Goal: Information Seeking & Learning: Learn about a topic

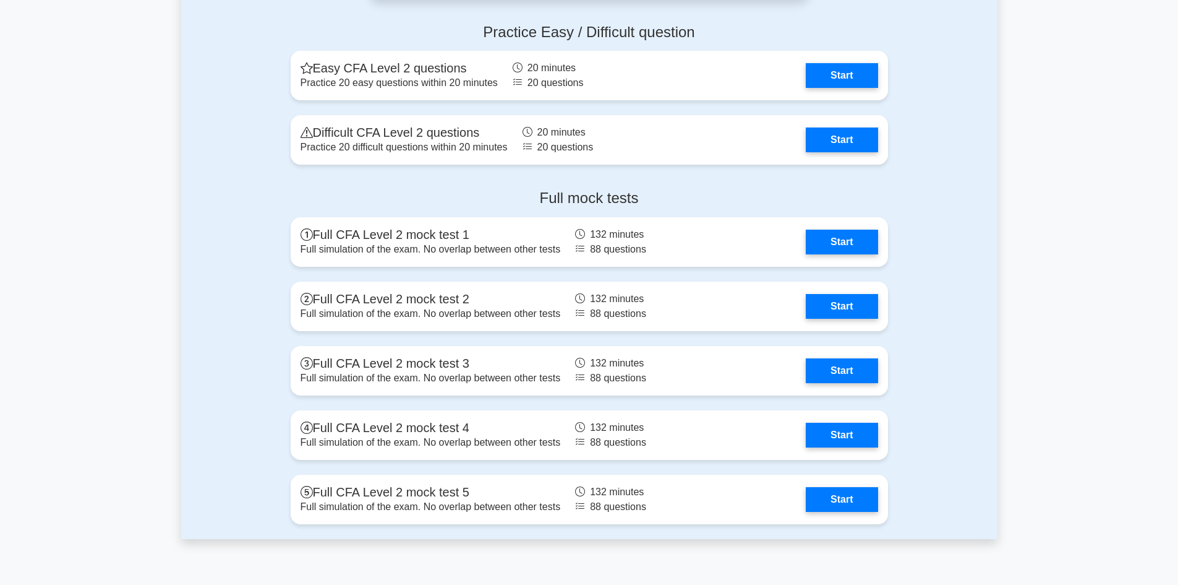
scroll to position [1573, 0]
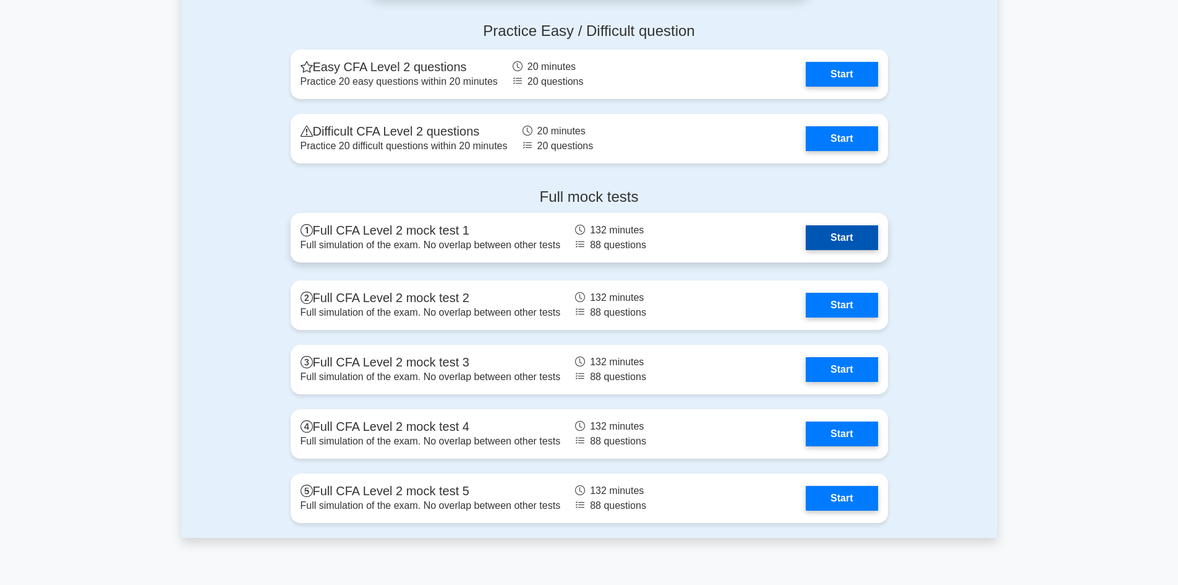
click at [815, 250] on link "Start" at bounding box center [842, 237] width 72 height 25
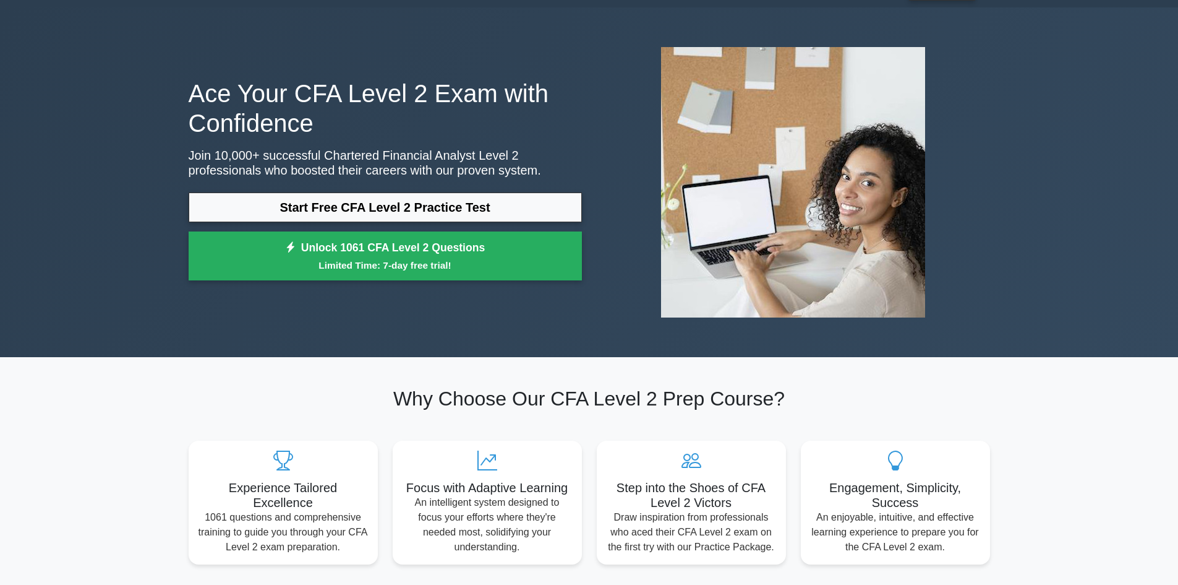
scroll to position [0, 0]
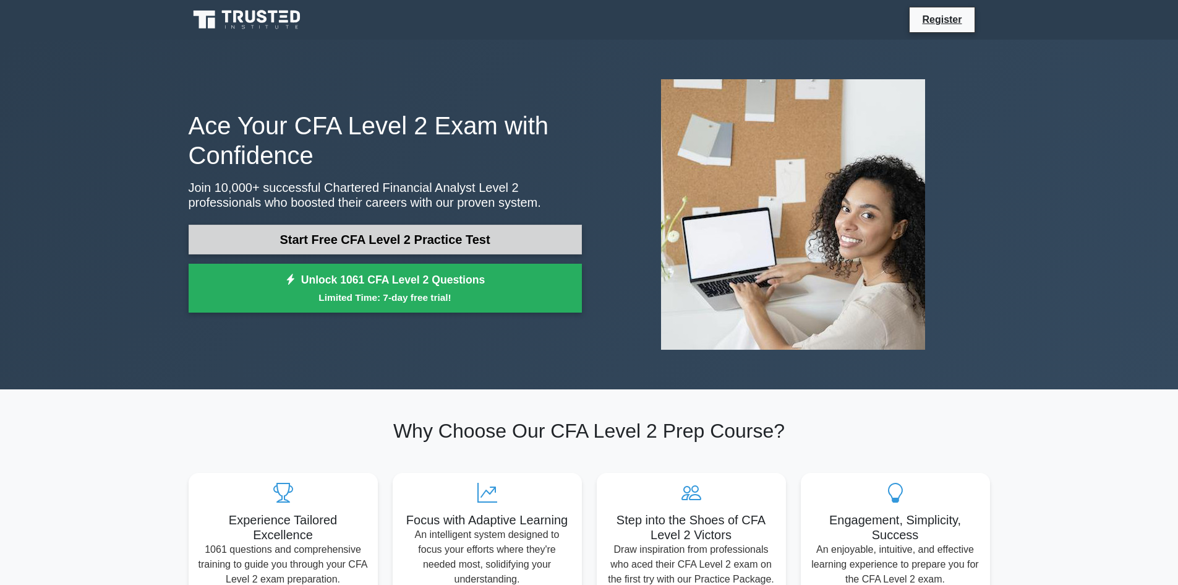
click at [422, 240] on link "Start Free CFA Level 2 Practice Test" at bounding box center [385, 240] width 393 height 30
